Goal: Transaction & Acquisition: Purchase product/service

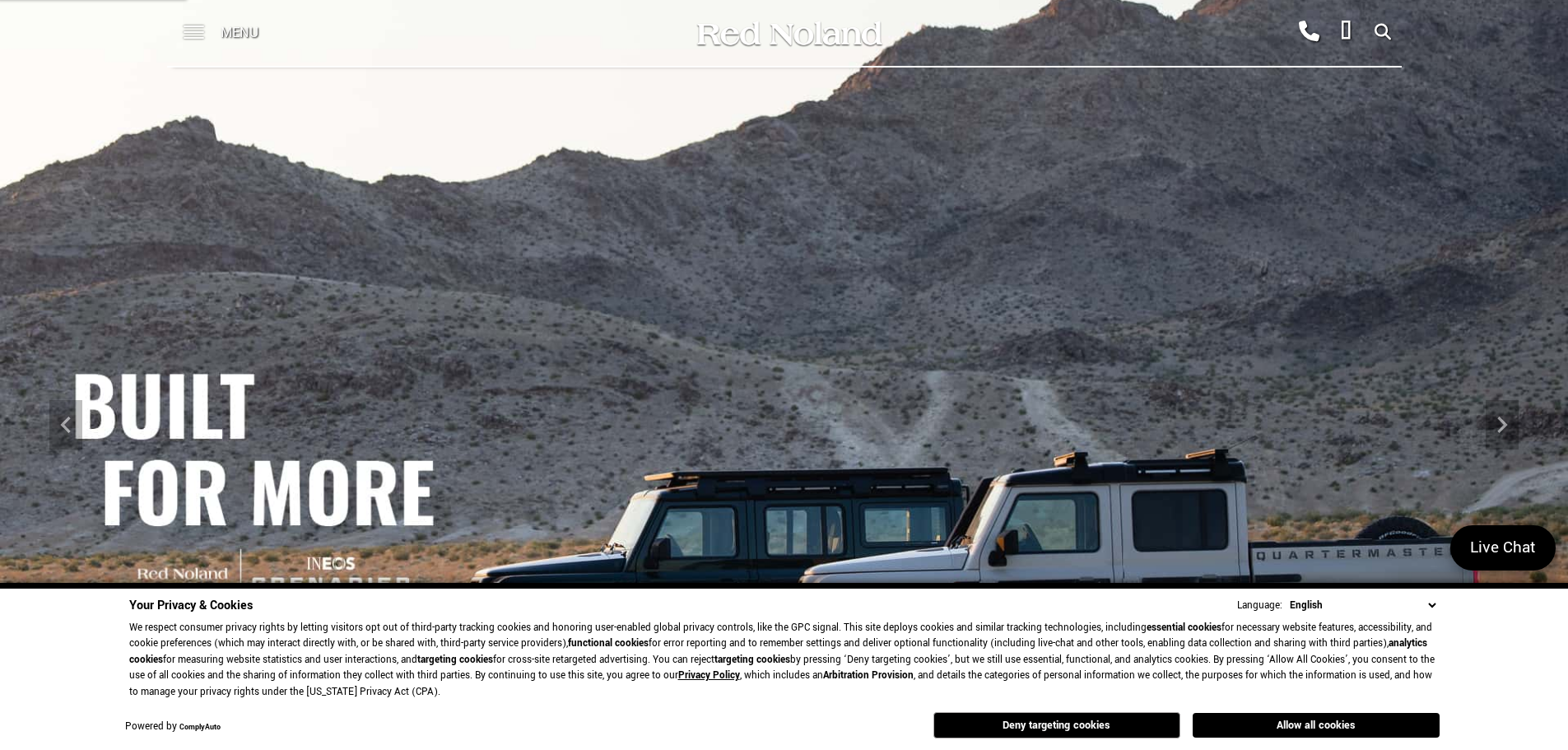
click at [192, 26] on span at bounding box center [193, 26] width 21 height 2
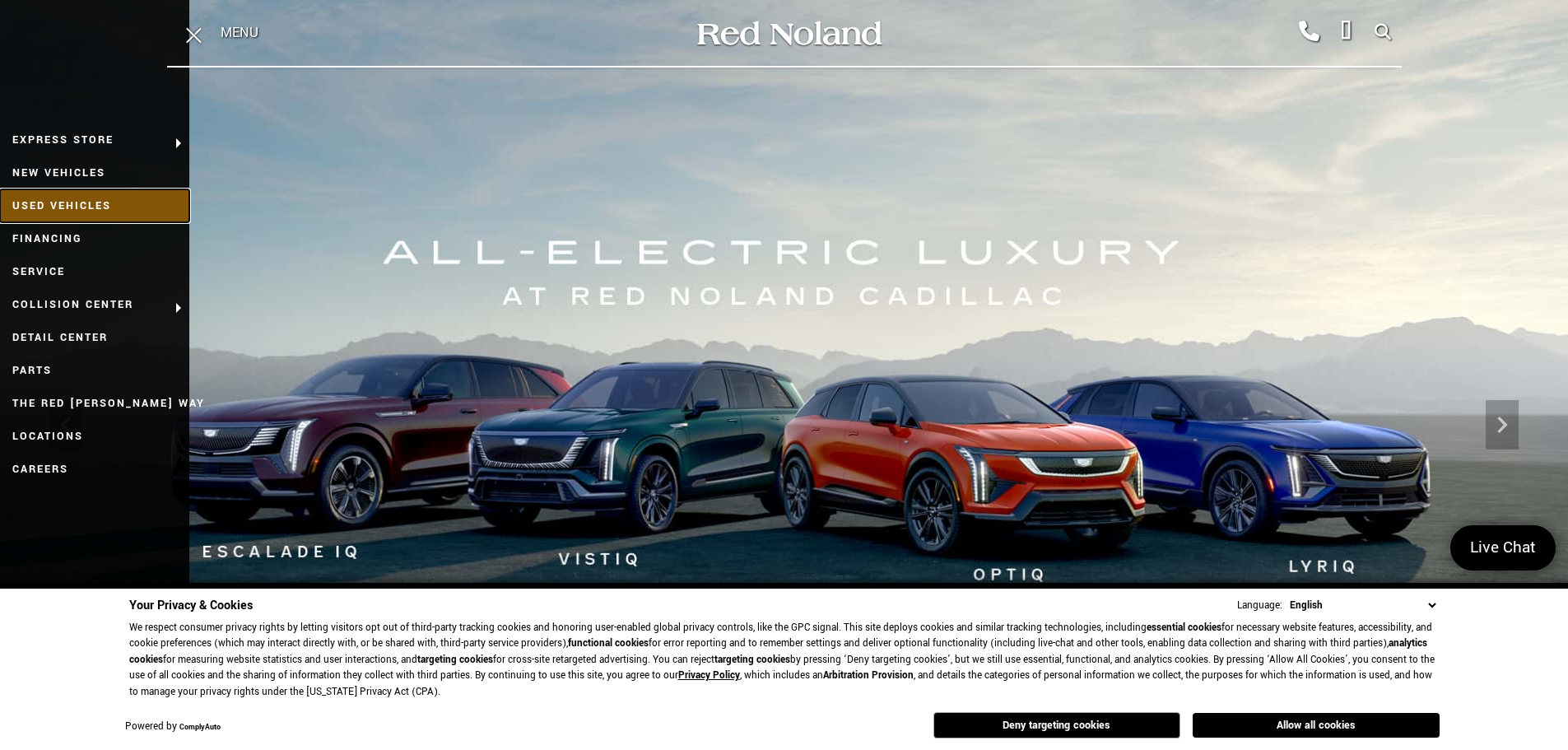
click at [60, 201] on link "Used Vehicles" at bounding box center [94, 206] width 189 height 33
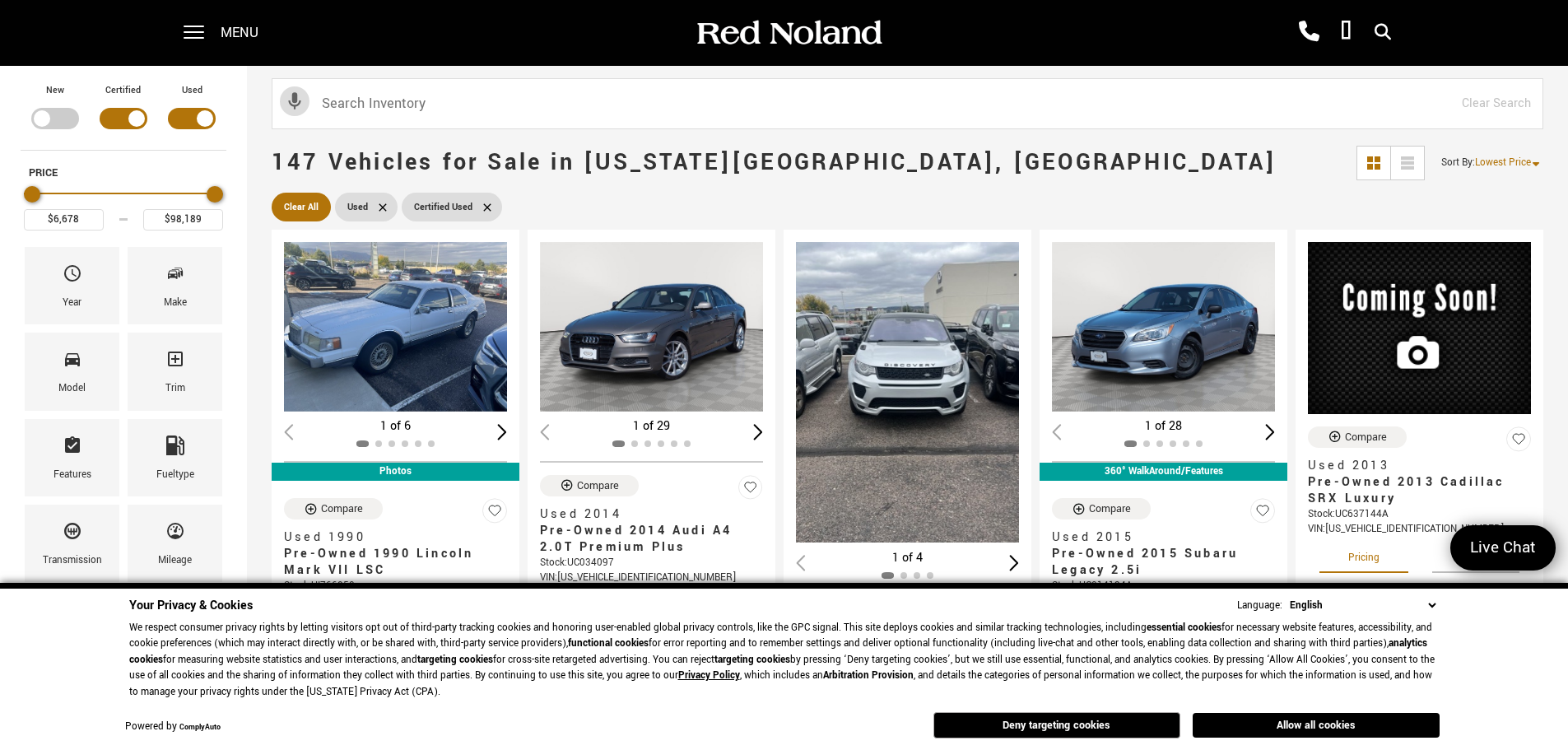
type input "$7,178"
type input "$98,178"
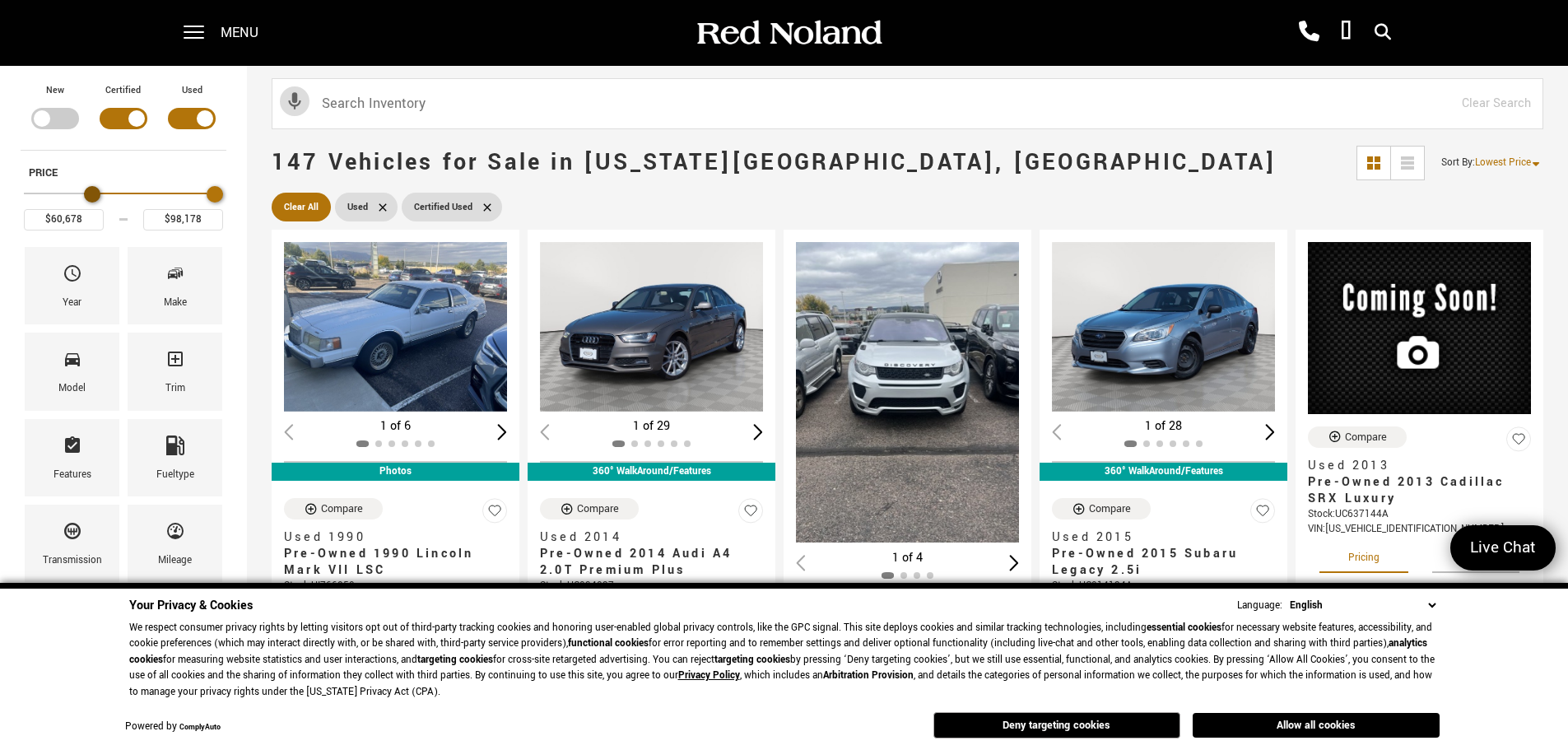
type input "$61,178"
drag, startPoint x: 38, startPoint y: 193, endPoint x: 146, endPoint y: 194, distance: 108.0
click at [146, 194] on div "Minimum Price" at bounding box center [141, 194] width 17 height 17
type input "$98,178"
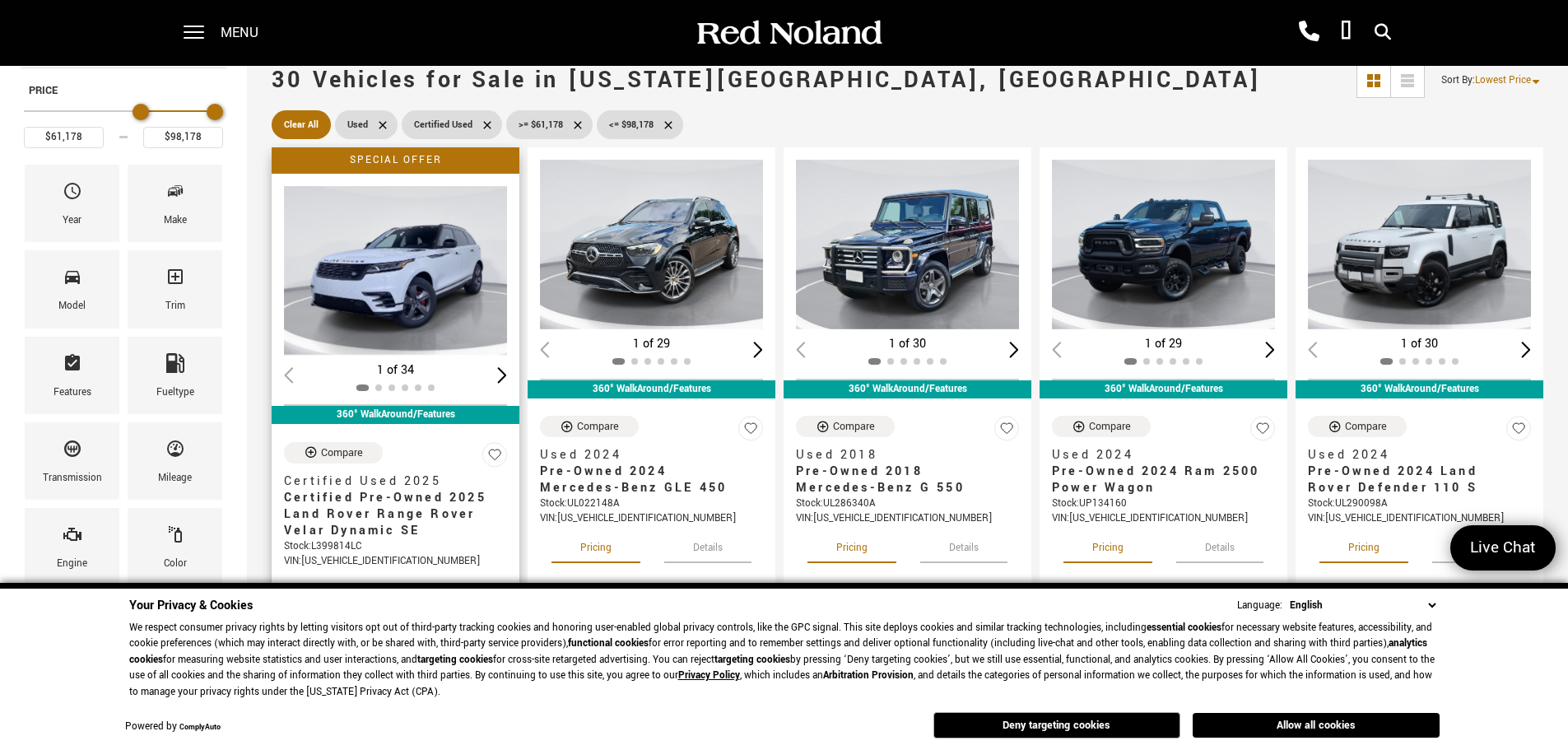
scroll to position [247, 0]
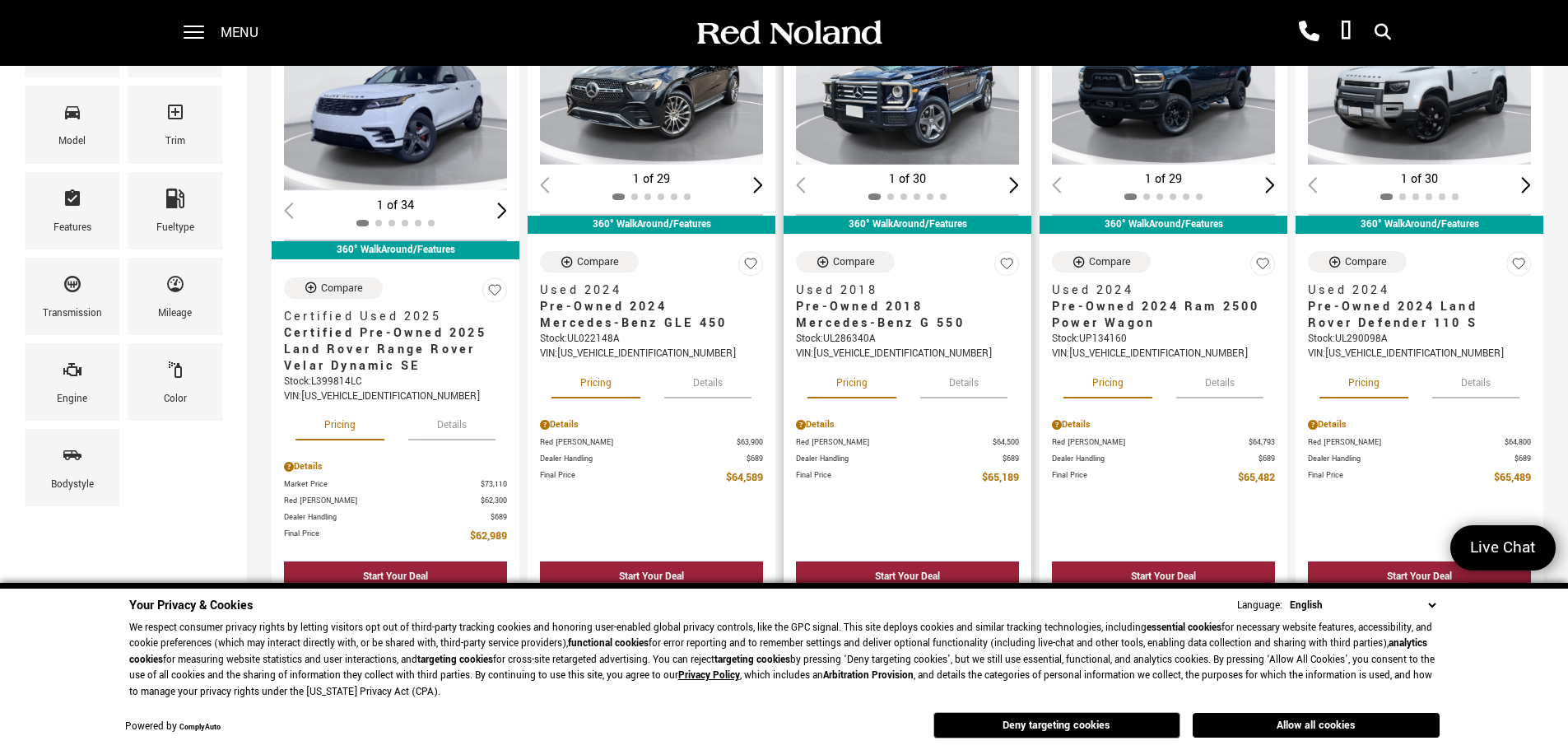
click at [960, 381] on button "Details" at bounding box center [964, 380] width 88 height 36
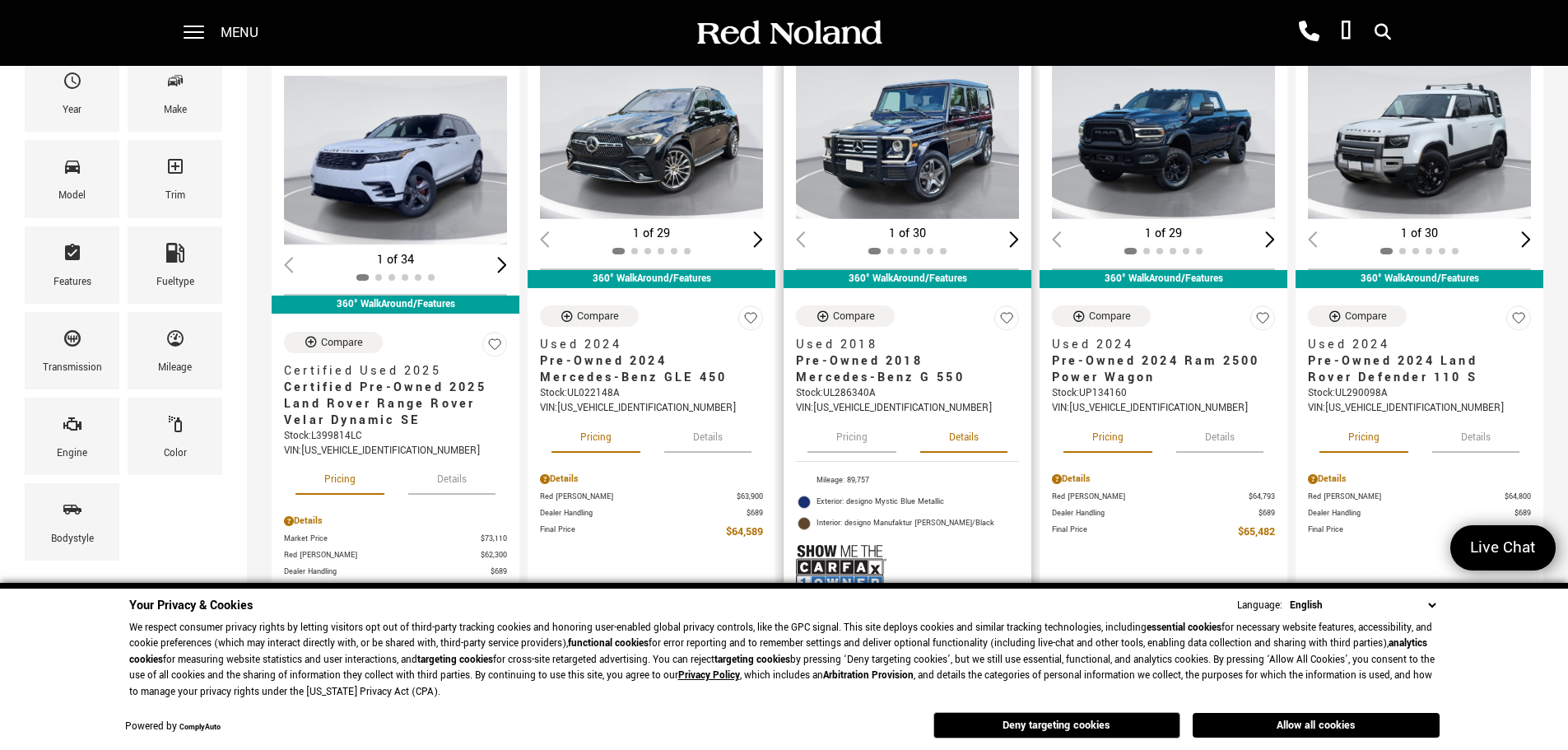
scroll to position [165, 0]
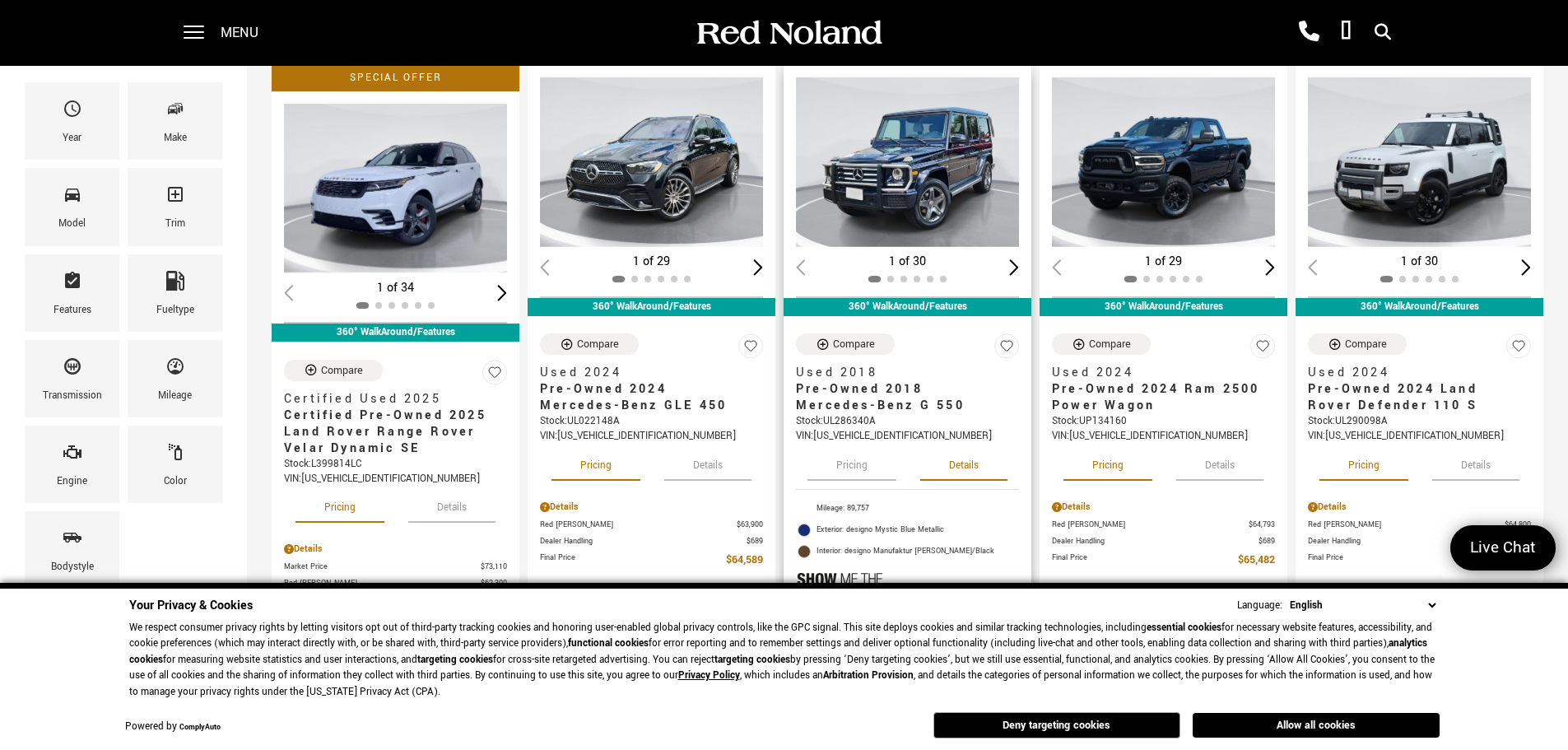
click at [957, 180] on img "1 / 2" at bounding box center [908, 162] width 226 height 170
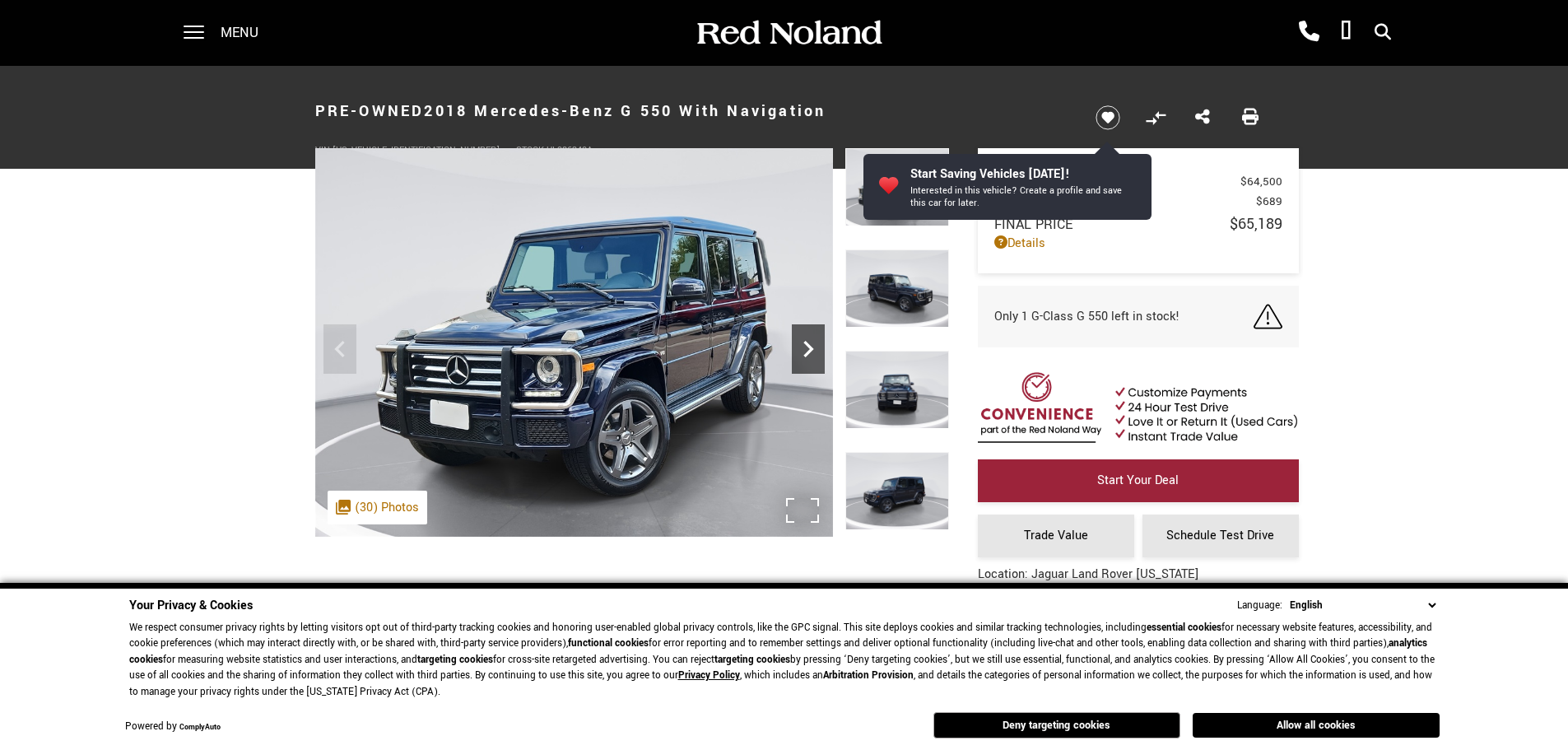
click at [811, 346] on icon "Next" at bounding box center [808, 349] width 33 height 33
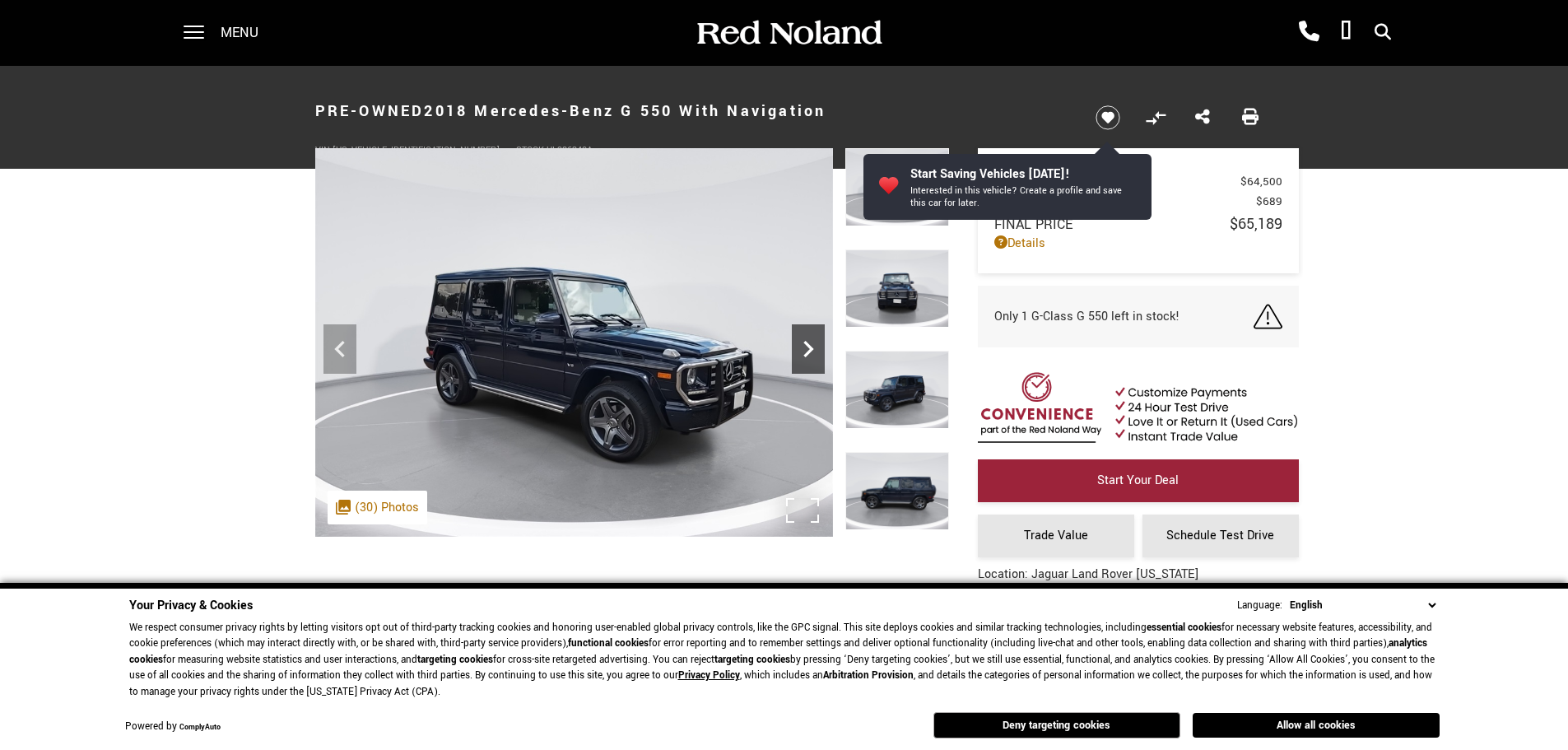
click at [811, 346] on icon "Next" at bounding box center [808, 349] width 33 height 33
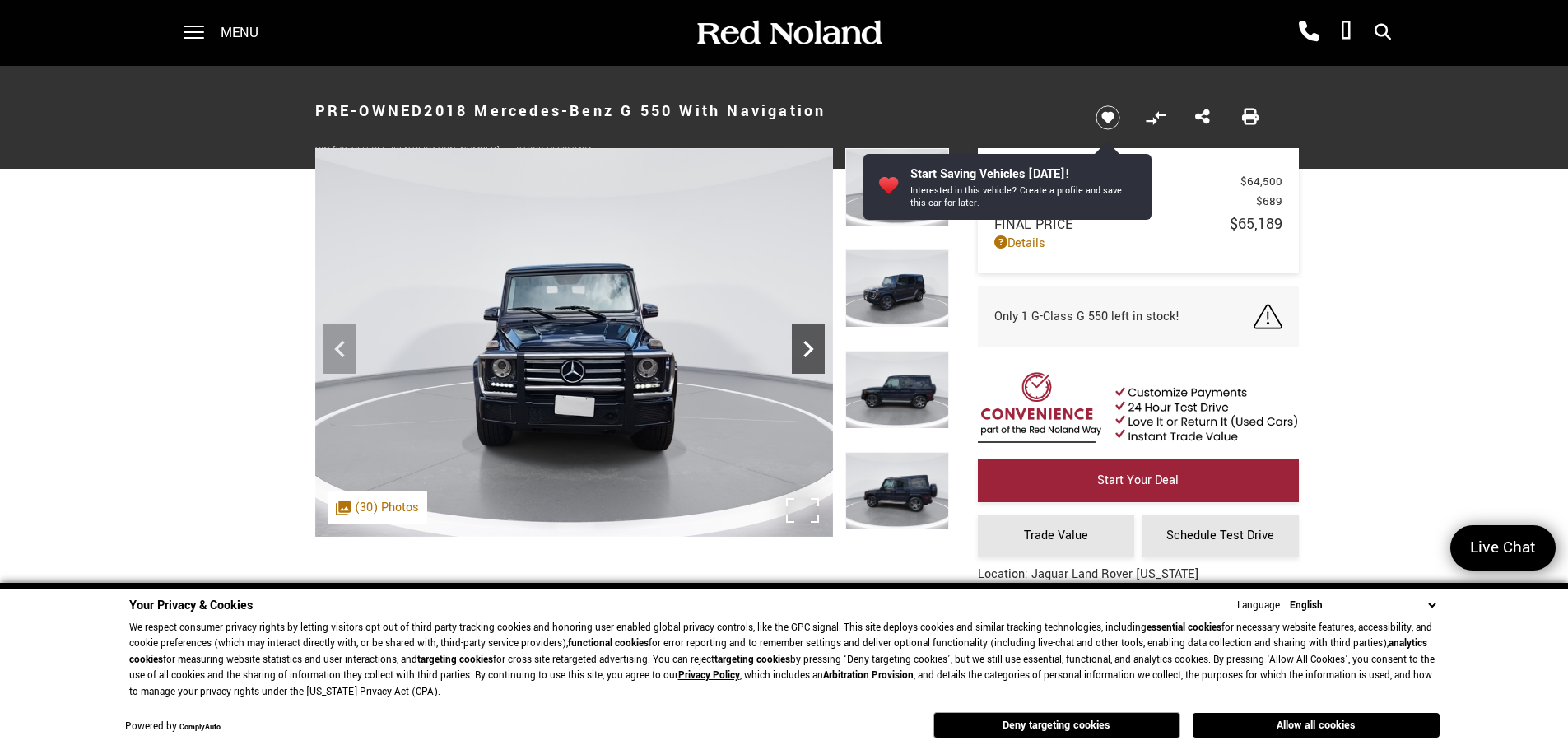
click at [811, 346] on icon "Next" at bounding box center [808, 349] width 33 height 33
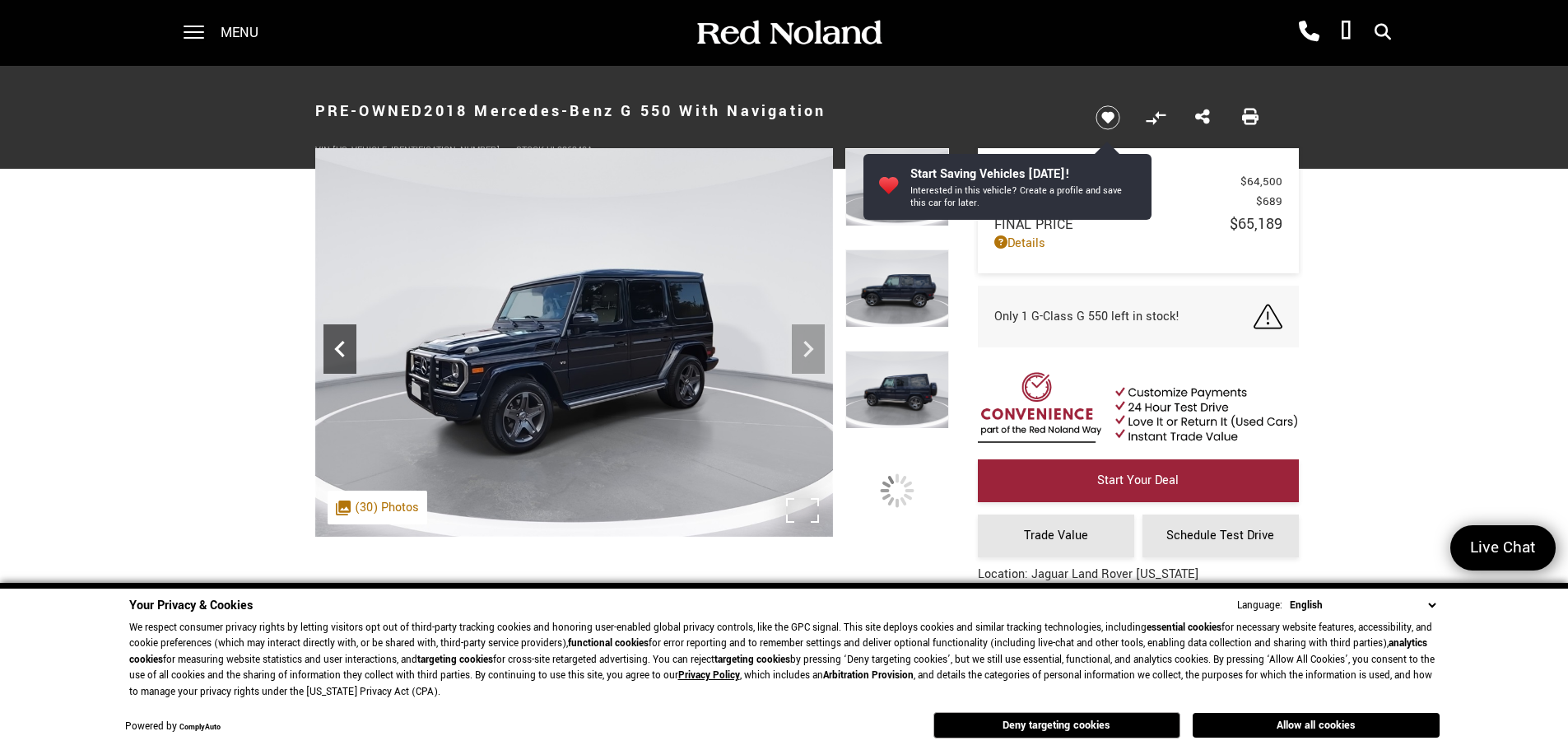
click at [331, 331] on div "Previous" at bounding box center [340, 349] width 33 height 50
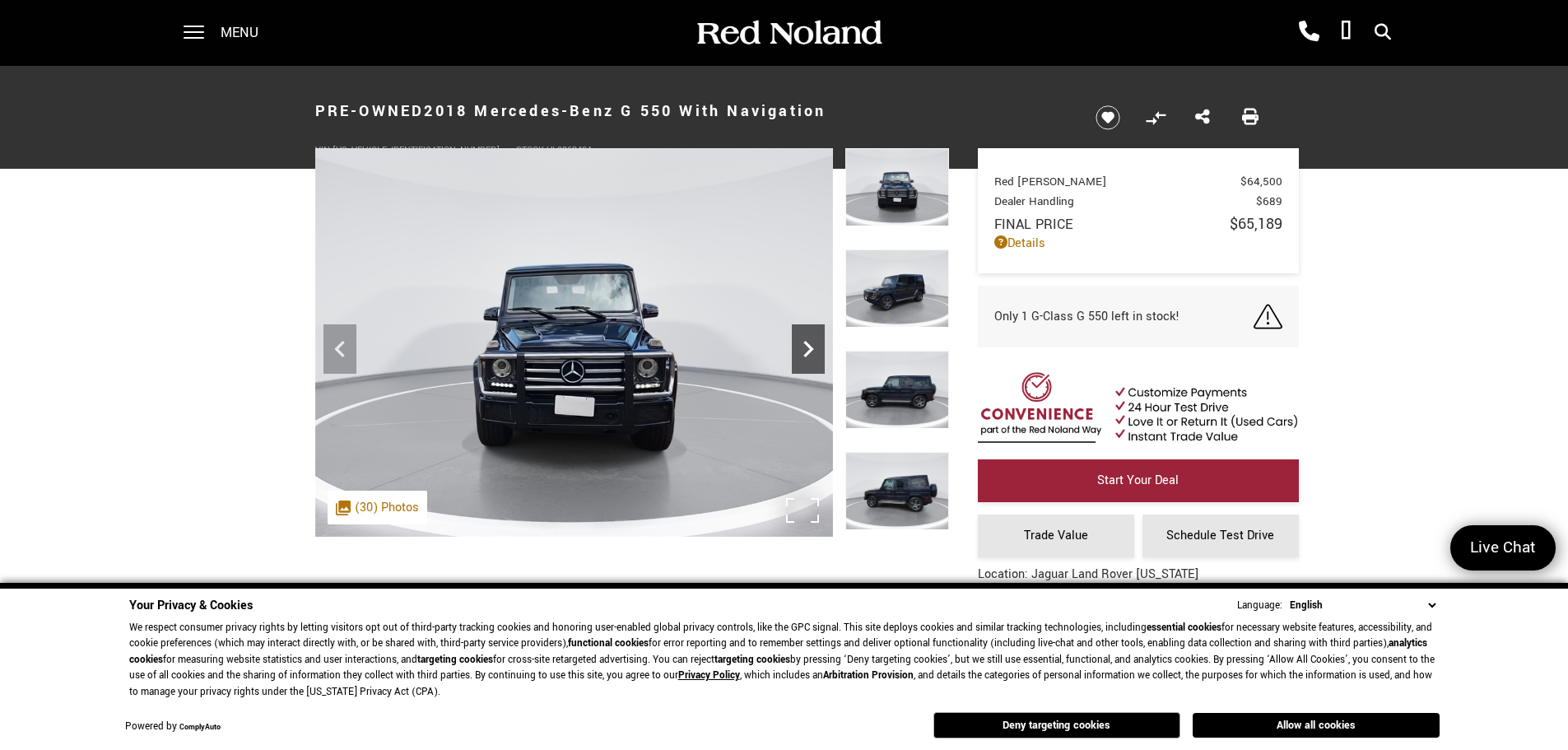
click at [812, 342] on icon "Next" at bounding box center [808, 349] width 33 height 33
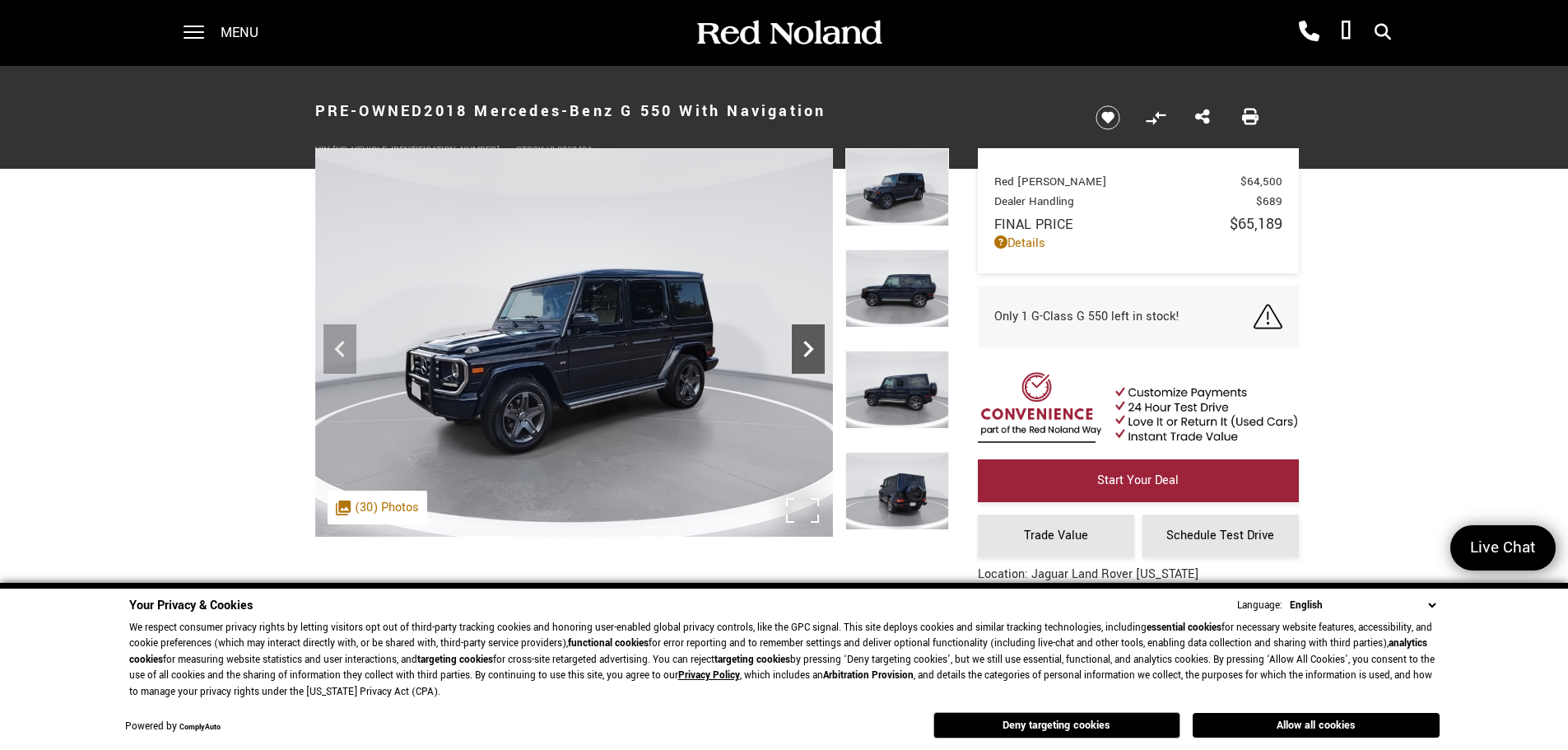
click at [812, 342] on icon "Next" at bounding box center [808, 349] width 33 height 33
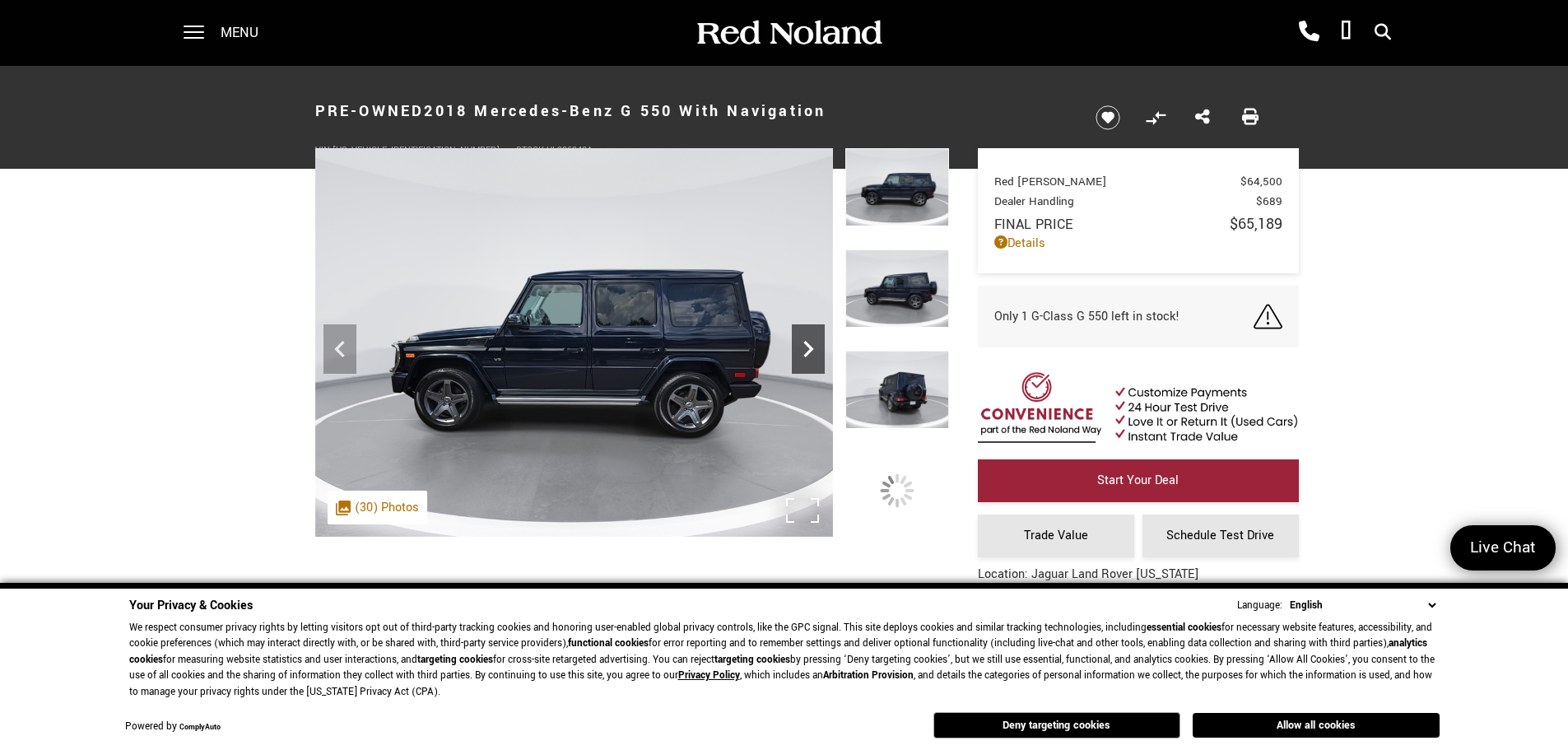
click at [812, 342] on icon "Next" at bounding box center [808, 349] width 33 height 33
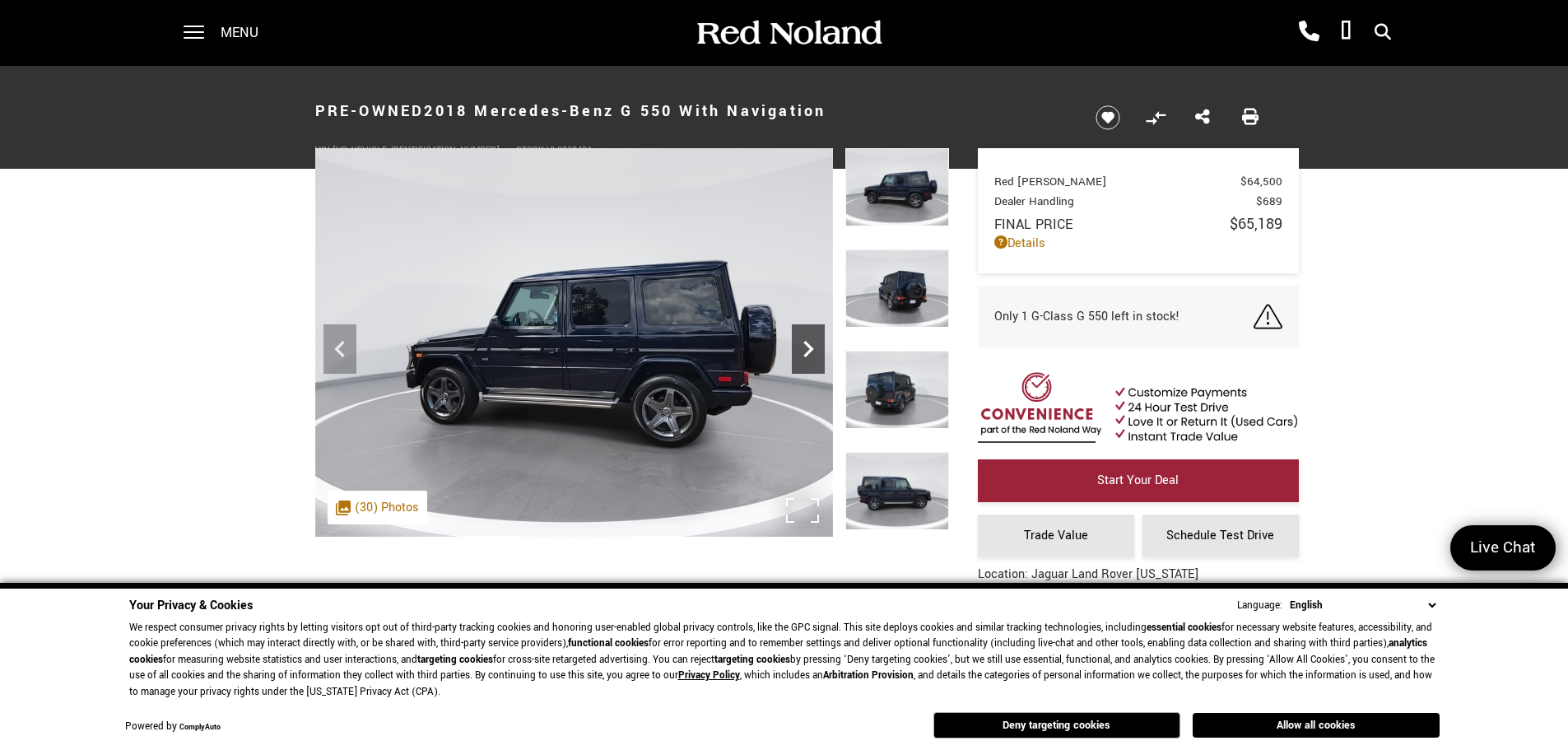
click at [812, 342] on icon "Next" at bounding box center [808, 349] width 33 height 33
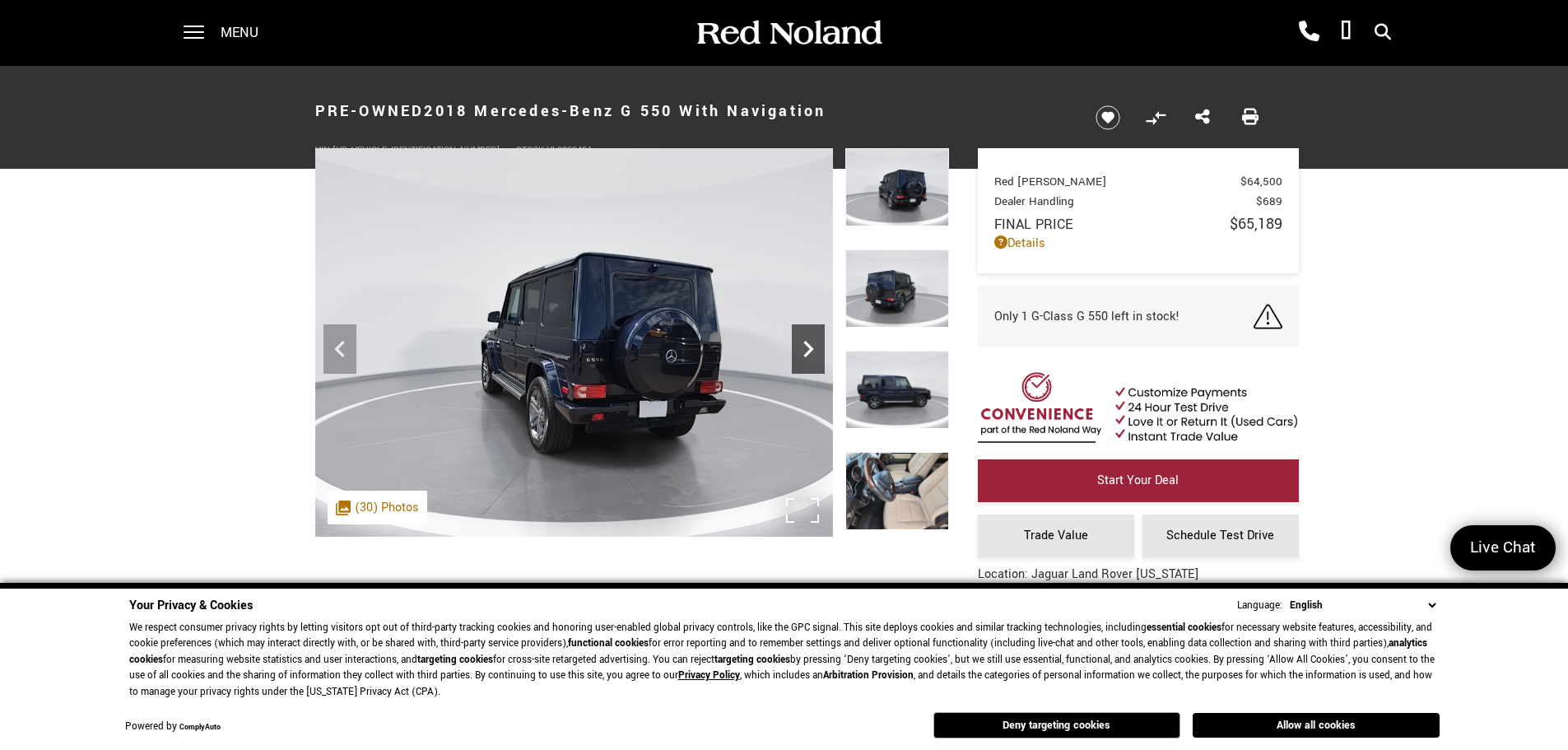
click at [812, 342] on icon "Next" at bounding box center [808, 349] width 33 height 33
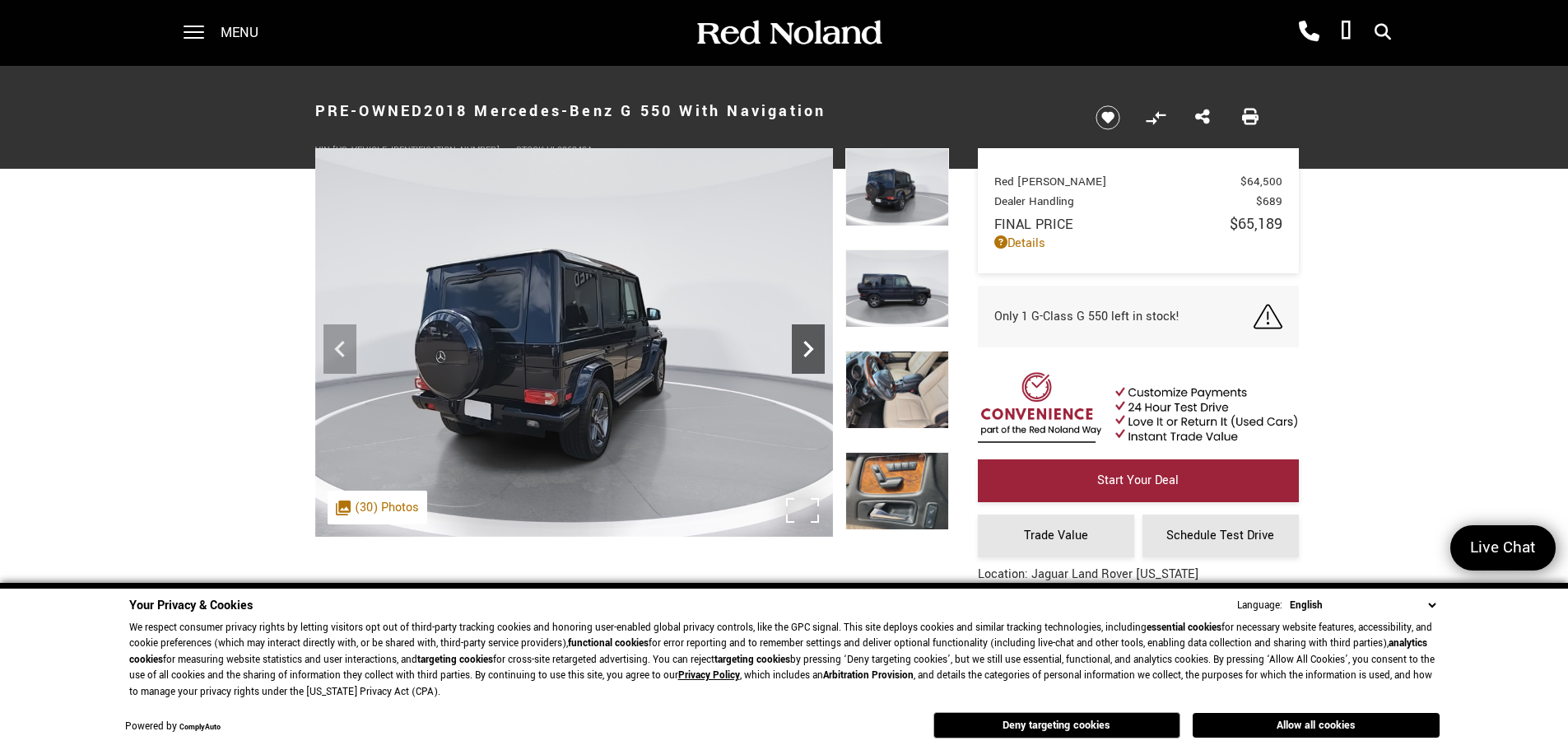
click at [812, 342] on icon "Next" at bounding box center [808, 349] width 33 height 33
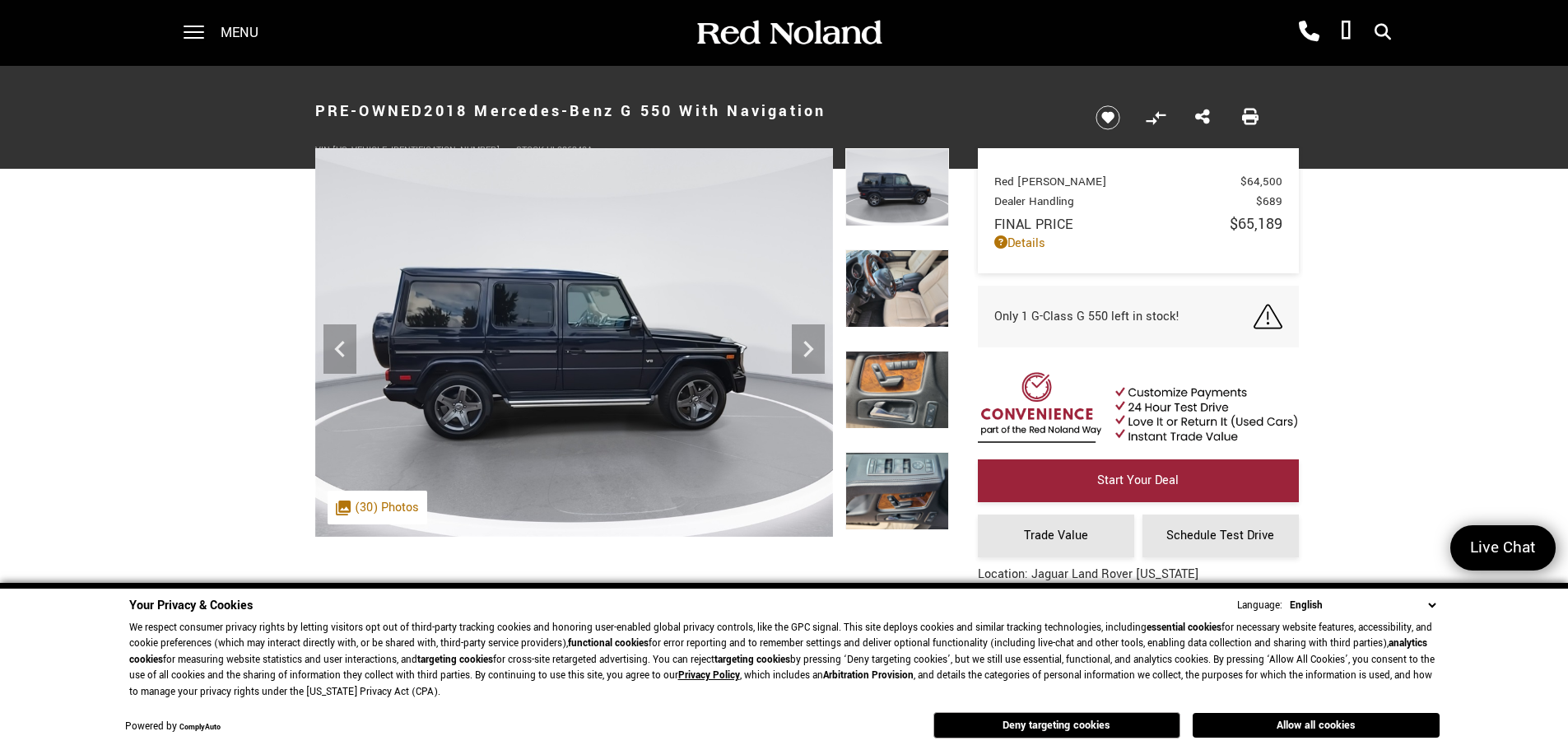
click at [911, 280] on img at bounding box center [897, 289] width 103 height 79
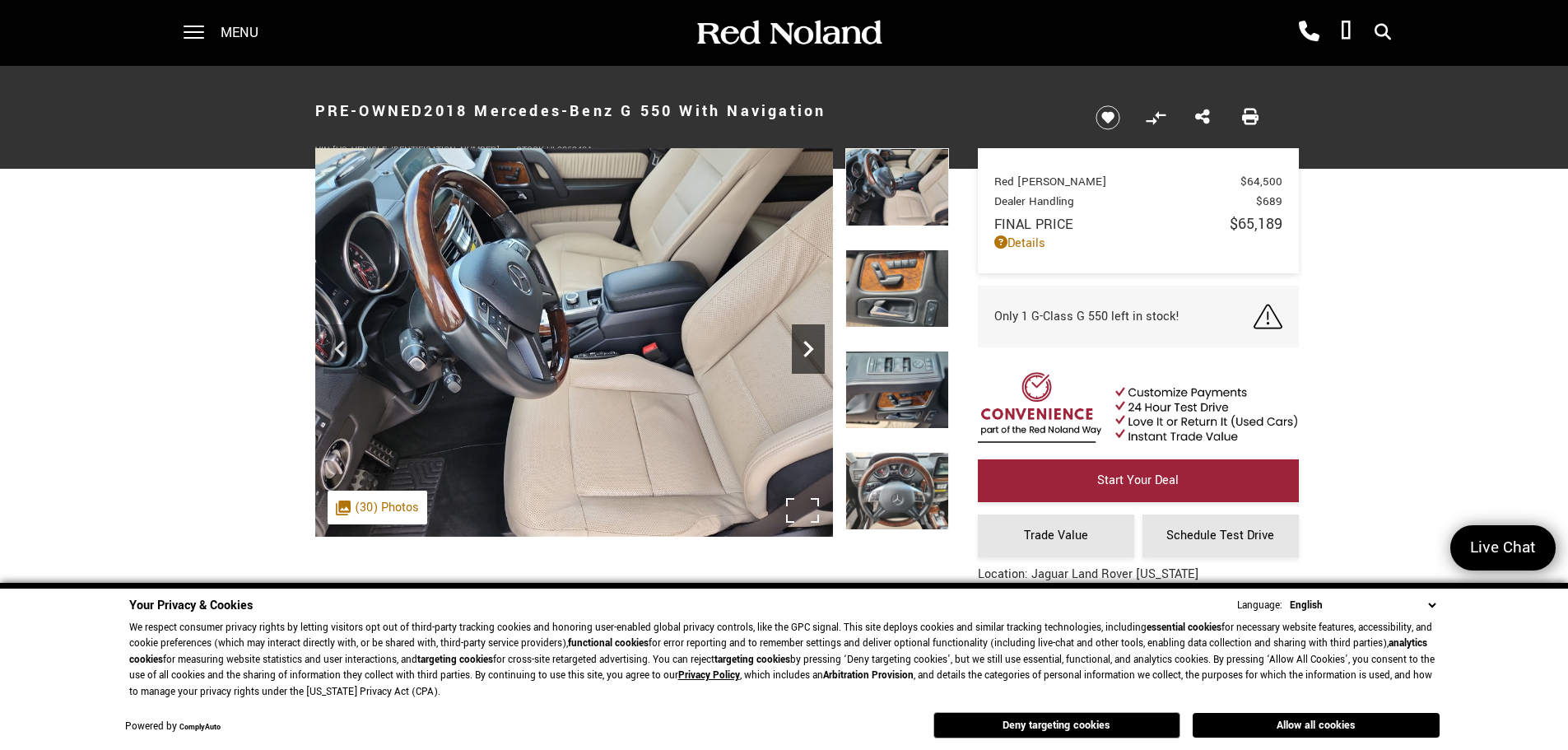
click at [812, 342] on icon "Next" at bounding box center [808, 349] width 33 height 33
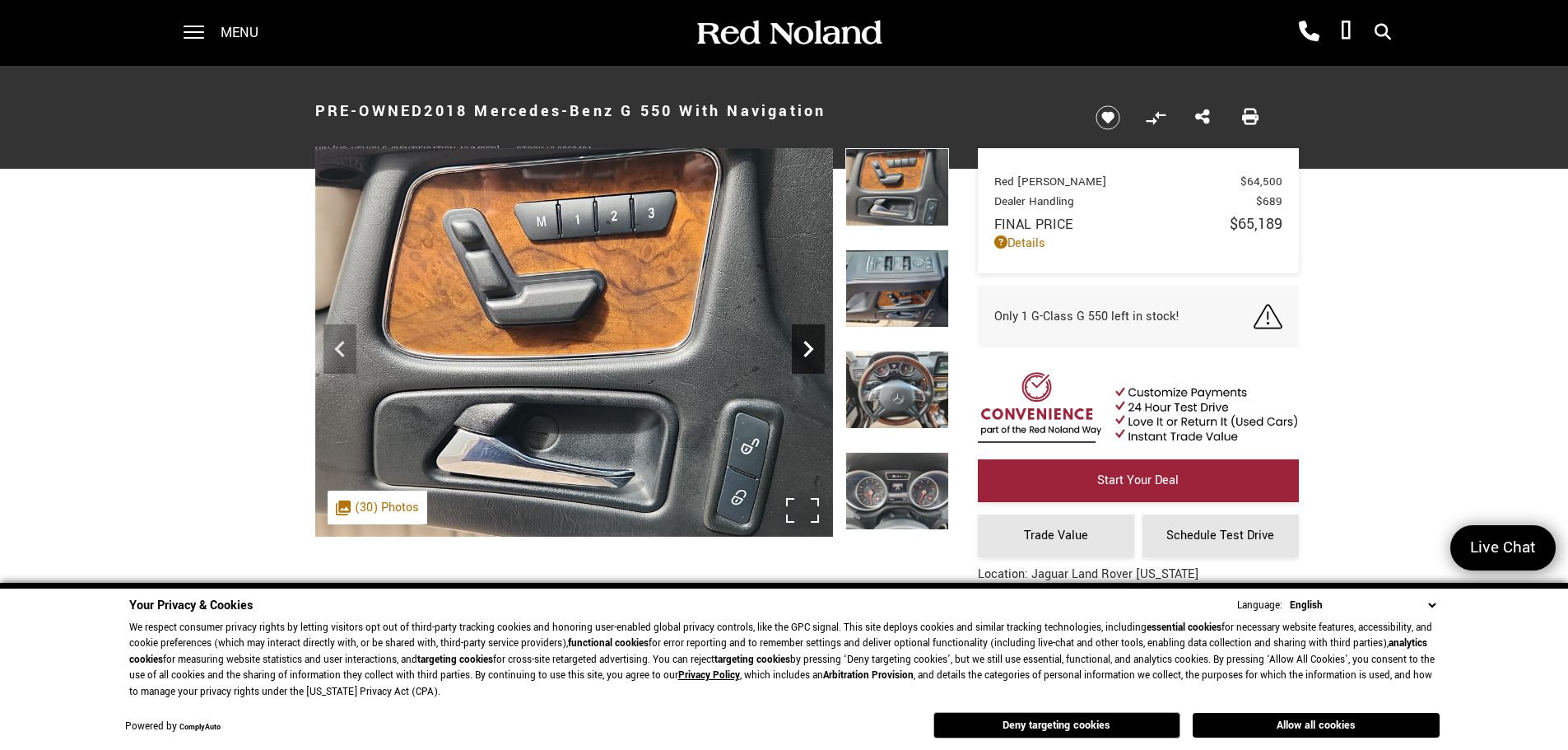
click at [812, 342] on icon "Next" at bounding box center [808, 349] width 33 height 33
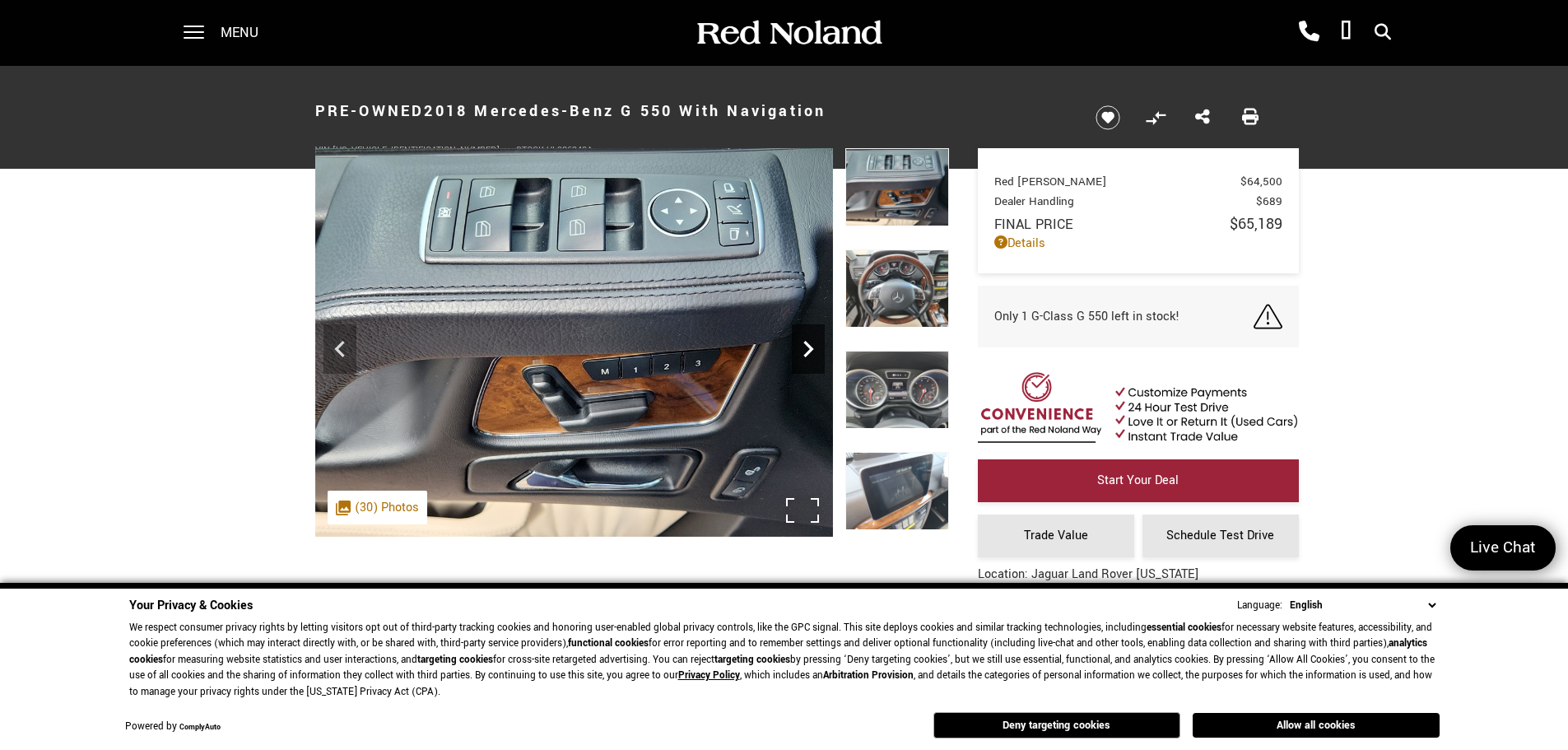
click at [812, 342] on icon "Next" at bounding box center [808, 349] width 33 height 33
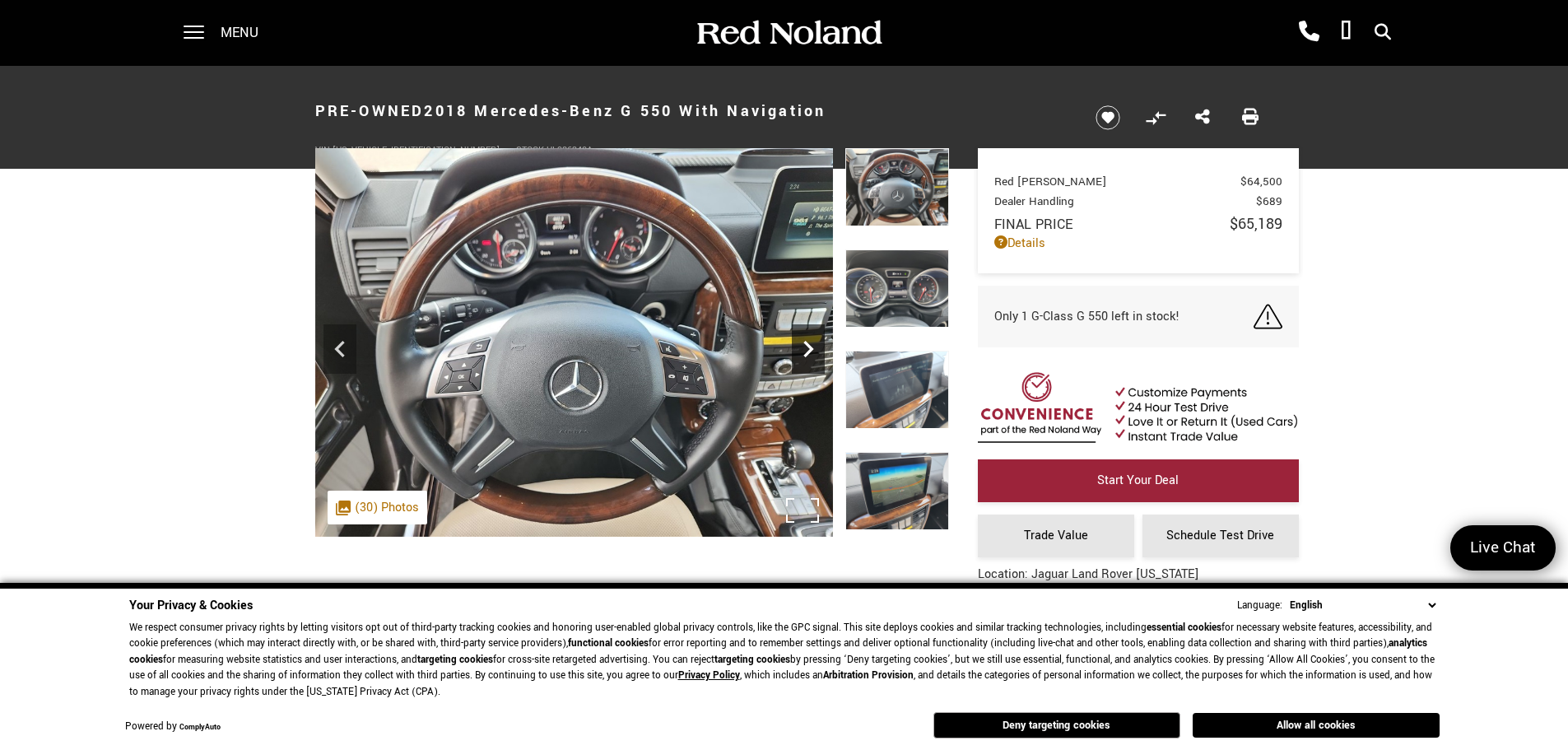
click at [812, 342] on icon "Next" at bounding box center [808, 349] width 33 height 33
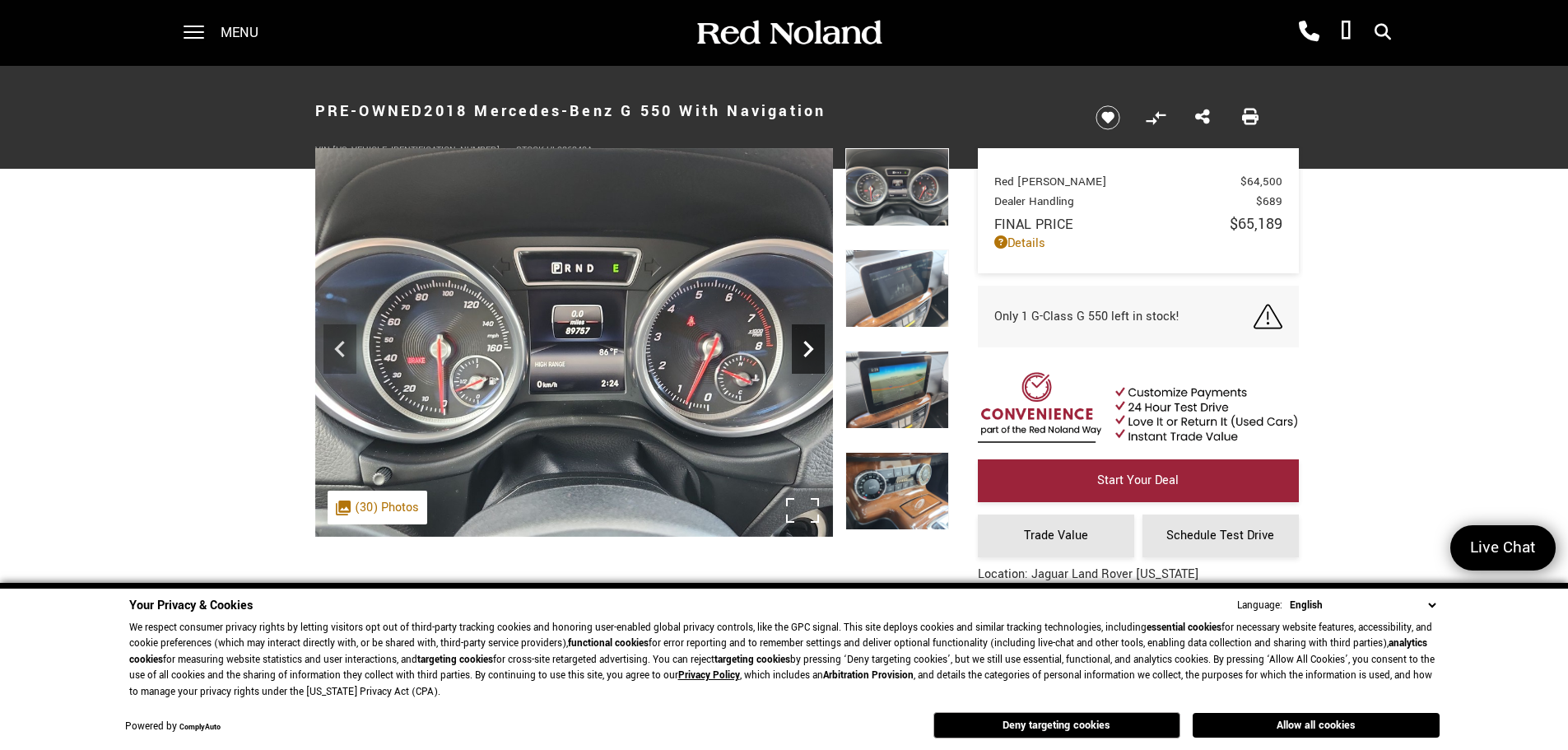
click at [812, 342] on icon "Next" at bounding box center [808, 349] width 33 height 33
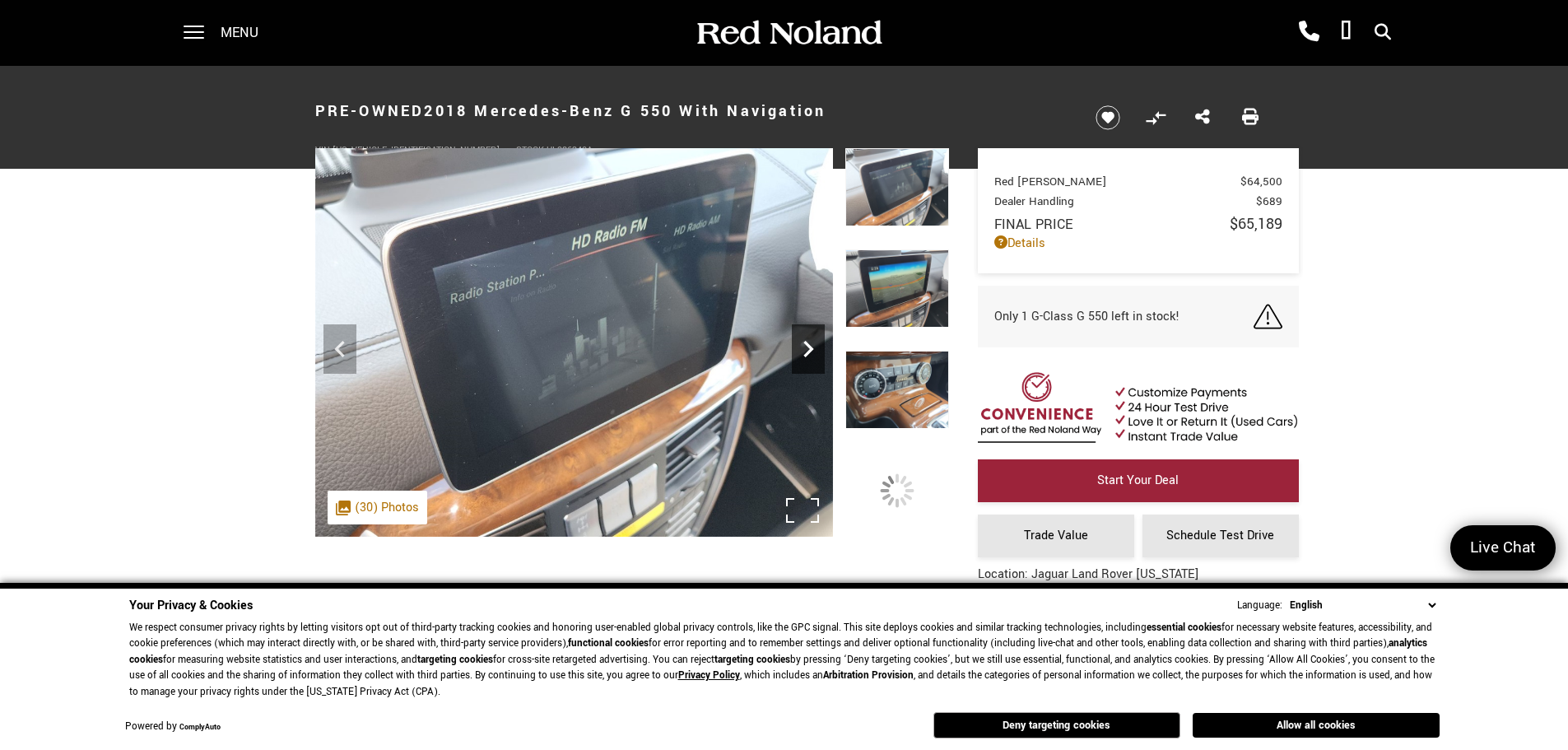
click at [812, 342] on icon "Next" at bounding box center [808, 349] width 33 height 33
